Goal: Transaction & Acquisition: Download file/media

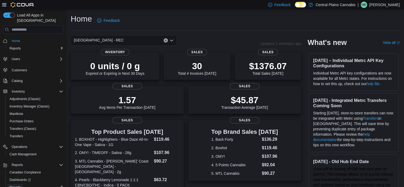
click at [15, 185] on span "Reports" at bounding box center [15, 187] width 11 height 4
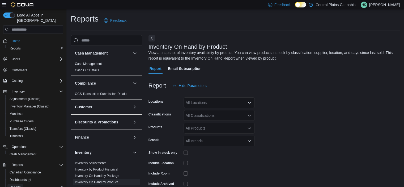
scroll to position [18, 0]
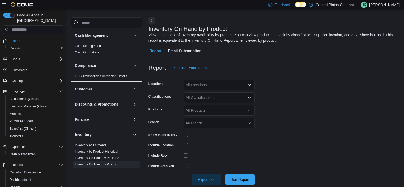
click at [202, 98] on div "All Classifications" at bounding box center [219, 97] width 71 height 11
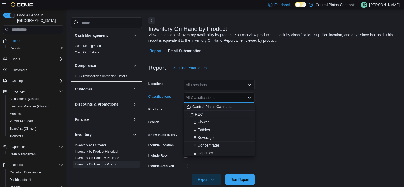
click at [205, 122] on span "Flower" at bounding box center [203, 121] width 11 height 5
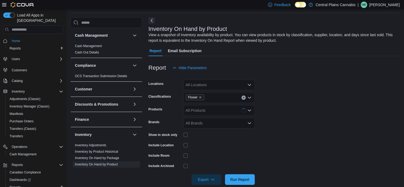
click at [337, 129] on form "Locations All Locations Classifications Flower Products All Products Brands All…" at bounding box center [273, 129] width 251 height 112
click at [199, 181] on span "Export" at bounding box center [206, 179] width 23 height 11
click at [207, 151] on button "Export to Excel" at bounding box center [207, 147] width 30 height 11
click at [208, 147] on span "Export to Excel" at bounding box center [207, 147] width 24 height 4
click at [202, 146] on span "Export to Excel" at bounding box center [207, 147] width 24 height 4
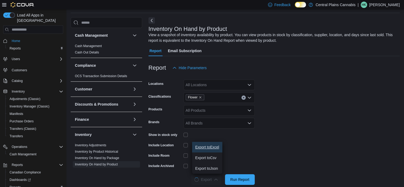
click at [202, 146] on span "Export to Excel" at bounding box center [207, 147] width 24 height 4
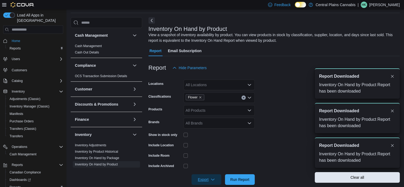
scroll to position [0, 0]
